Goal: Transaction & Acquisition: Purchase product/service

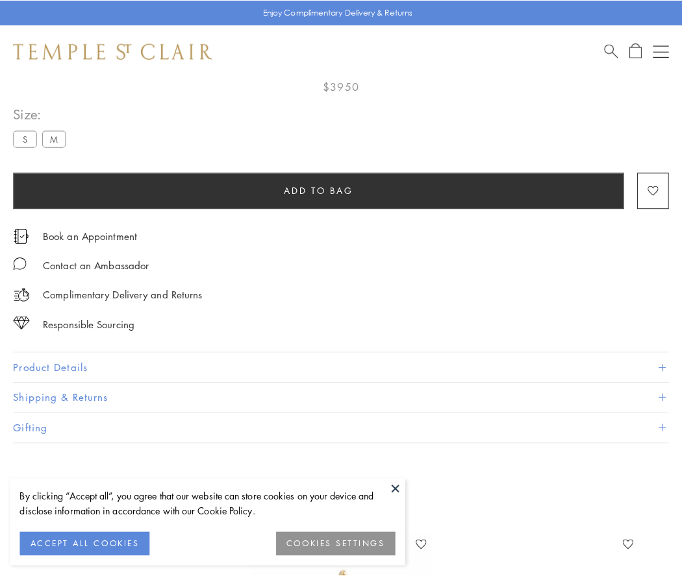
scroll to position [77, 0]
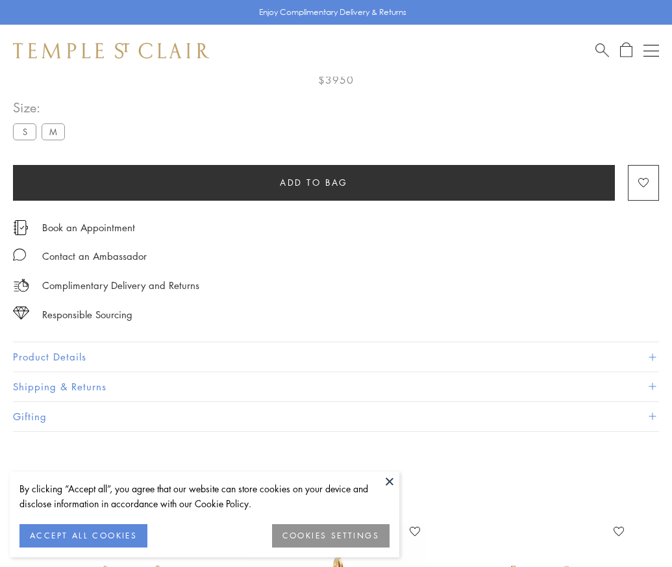
click at [313, 182] on span "Add to bag" at bounding box center [314, 182] width 68 height 14
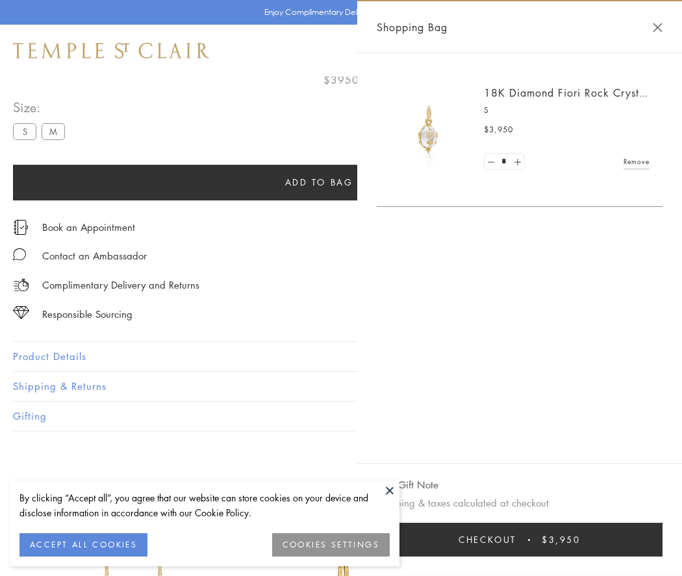
click at [528, 540] on button "Checkout $3,950" at bounding box center [519, 540] width 286 height 34
